Goal: Find specific page/section: Find specific page/section

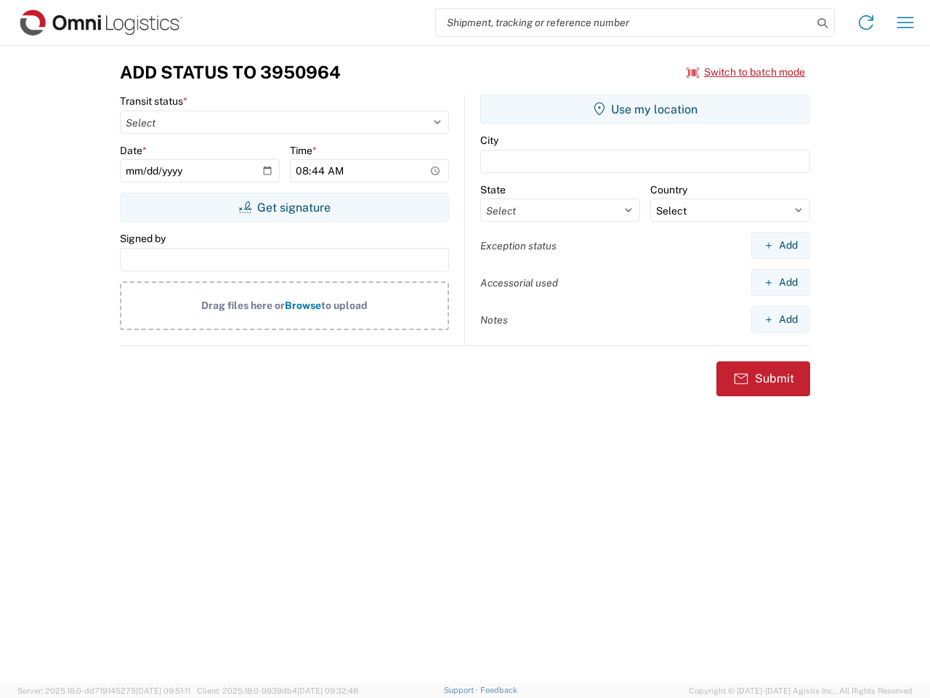
click at [624, 23] on input "search" at bounding box center [624, 23] width 376 height 28
click at [823, 23] on icon at bounding box center [822, 23] width 20 height 20
click at [866, 23] on icon at bounding box center [866, 22] width 23 height 23
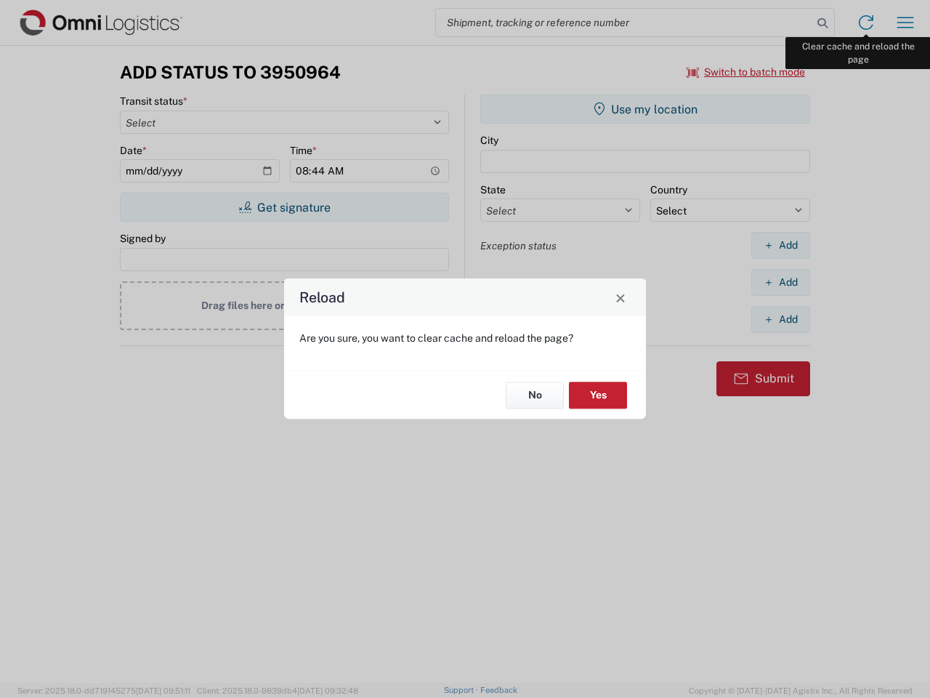
click at [905, 23] on div "Reload Are you sure, you want to clear cache and reload the page? No Yes" at bounding box center [465, 349] width 930 height 698
click at [746, 72] on div "Reload Are you sure, you want to clear cache and reload the page? No Yes" at bounding box center [465, 349] width 930 height 698
click at [284, 207] on div "Reload Are you sure, you want to clear cache and reload the page? No Yes" at bounding box center [465, 349] width 930 height 698
click at [645, 109] on div "Reload Are you sure, you want to clear cache and reload the page? No Yes" at bounding box center [465, 349] width 930 height 698
click at [780, 245] on div "Reload Are you sure, you want to clear cache and reload the page? No Yes" at bounding box center [465, 349] width 930 height 698
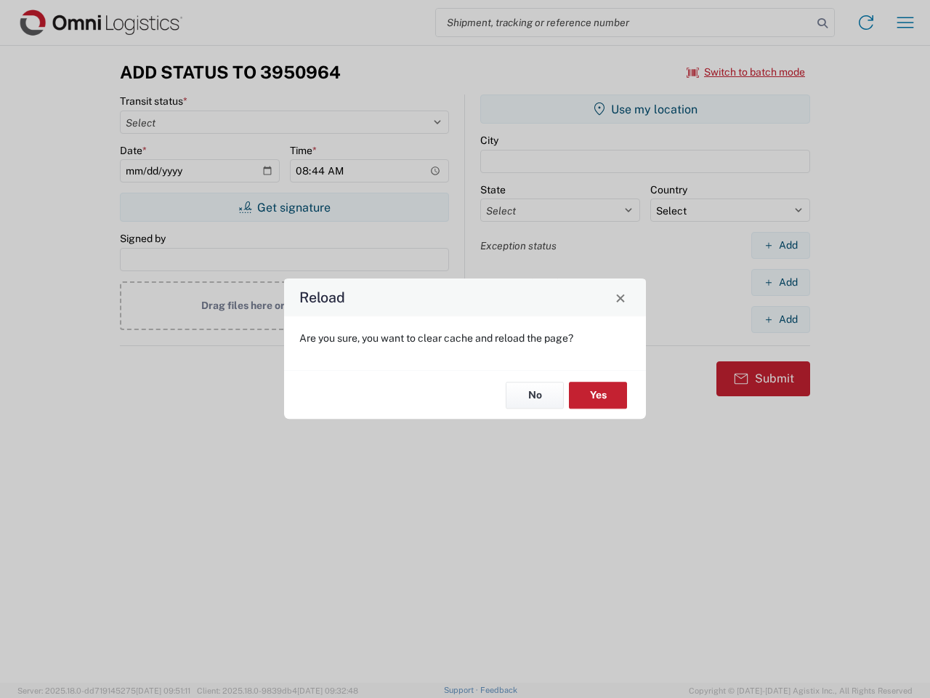
click at [780, 282] on div "Reload Are you sure, you want to clear cache and reload the page? No Yes" at bounding box center [465, 349] width 930 height 698
click at [780, 319] on div "Reload Are you sure, you want to clear cache and reload the page? No Yes" at bounding box center [465, 349] width 930 height 698
